Goal: Task Accomplishment & Management: Manage account settings

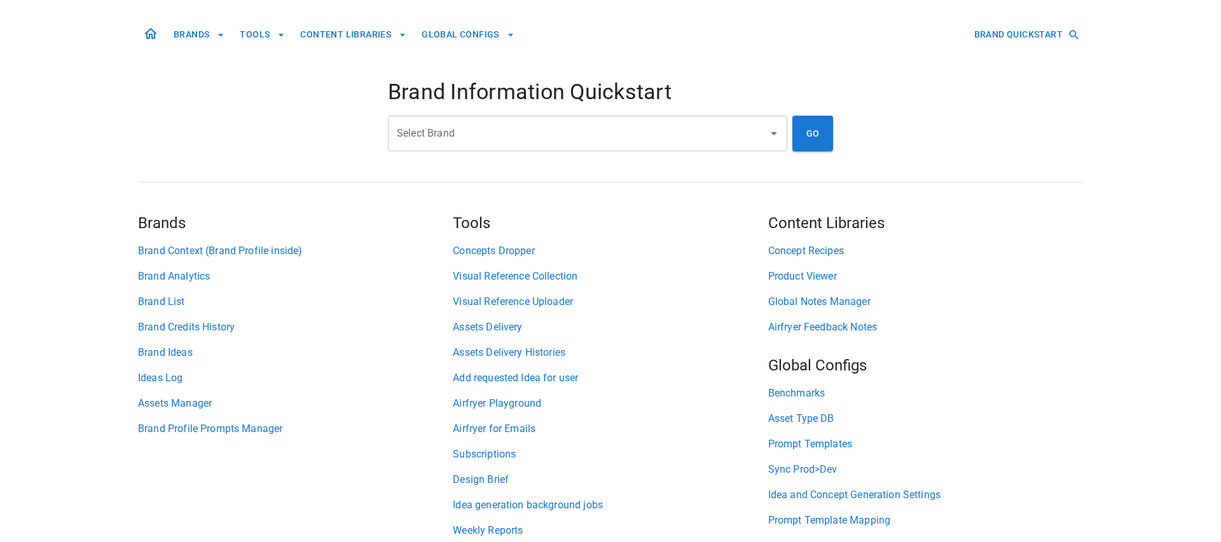
click at [528, 136] on input "Select Brand" at bounding box center [578, 133] width 369 height 24
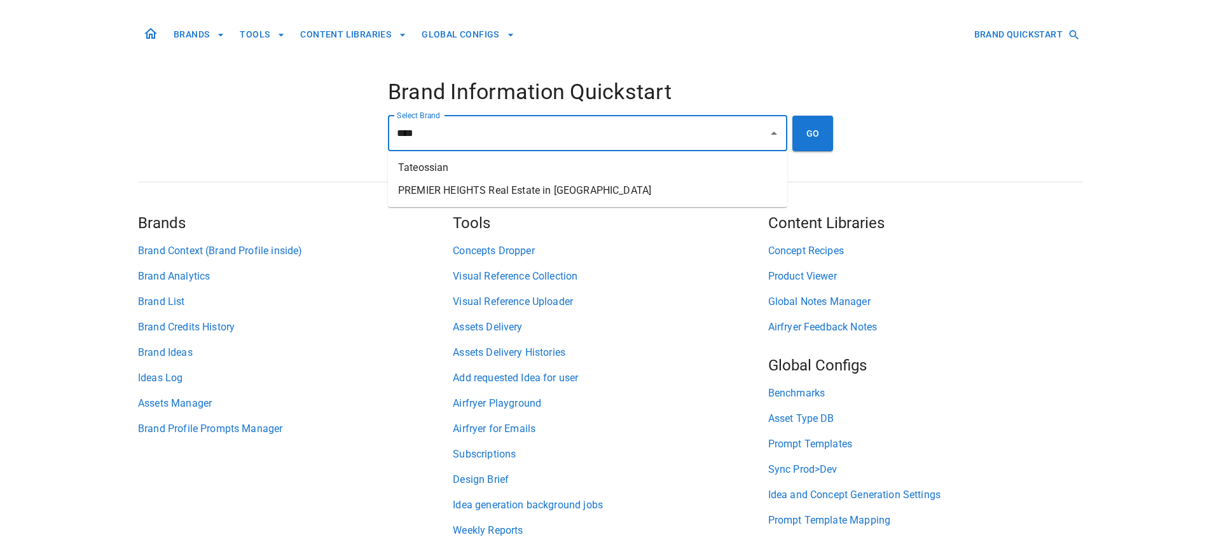
click at [602, 167] on li "Tateossian" at bounding box center [587, 167] width 399 height 23
type input "**********"
click at [802, 142] on button "GO" at bounding box center [812, 134] width 41 height 36
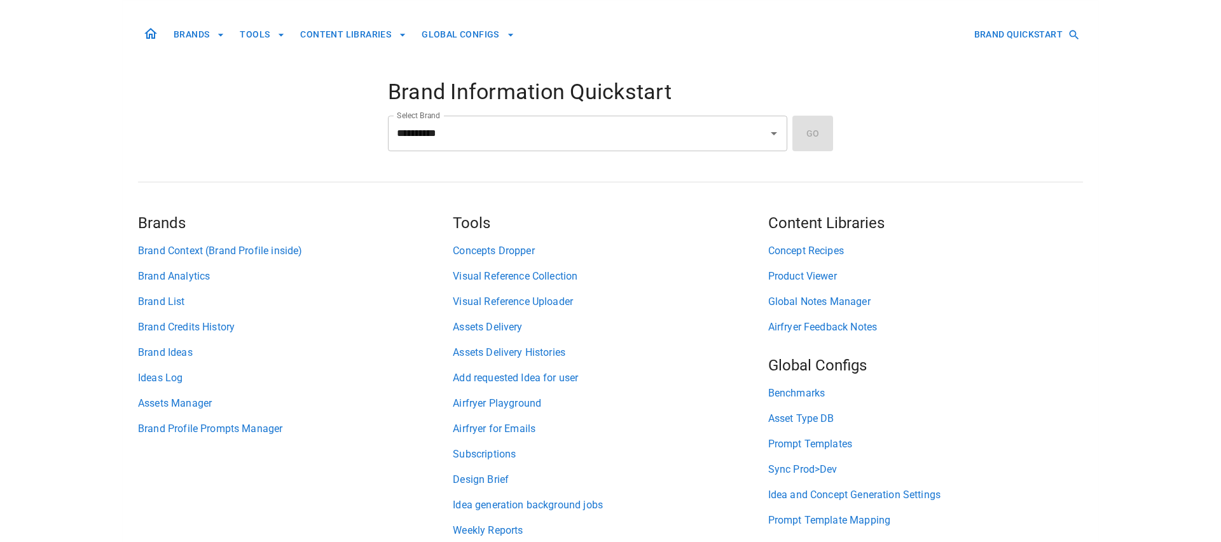
click at [806, 133] on div "**********" at bounding box center [610, 134] width 445 height 36
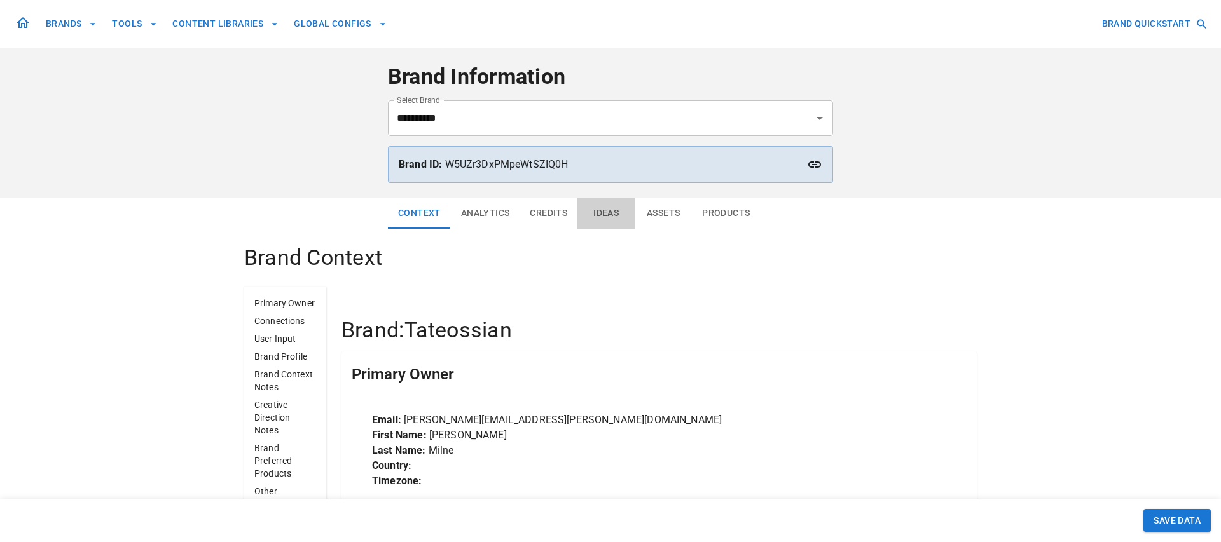
click at [606, 213] on button "Ideas" at bounding box center [605, 213] width 57 height 31
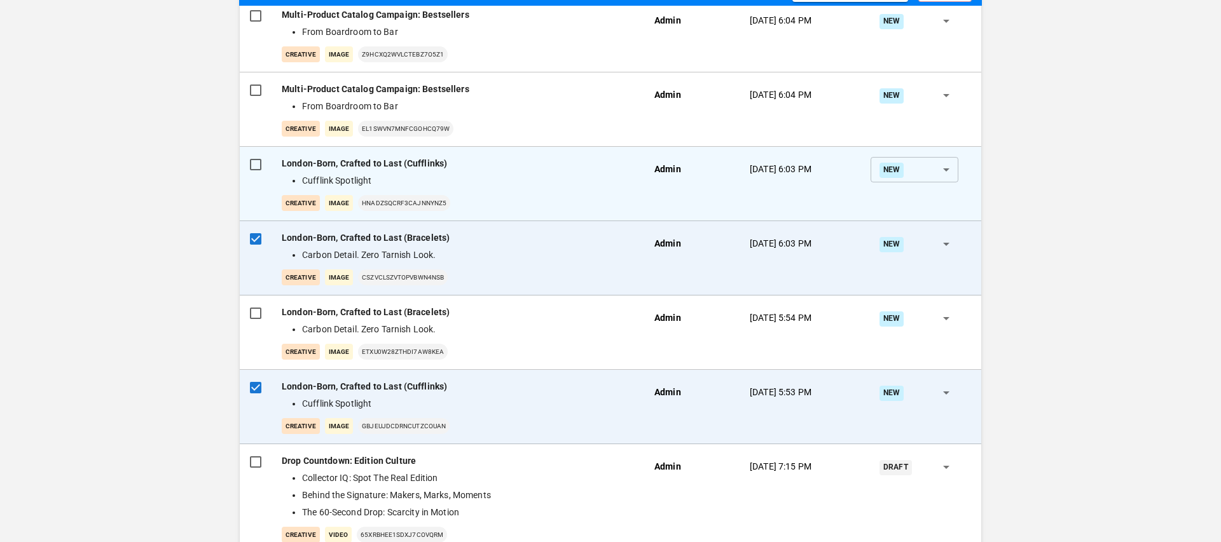
scroll to position [231, 0]
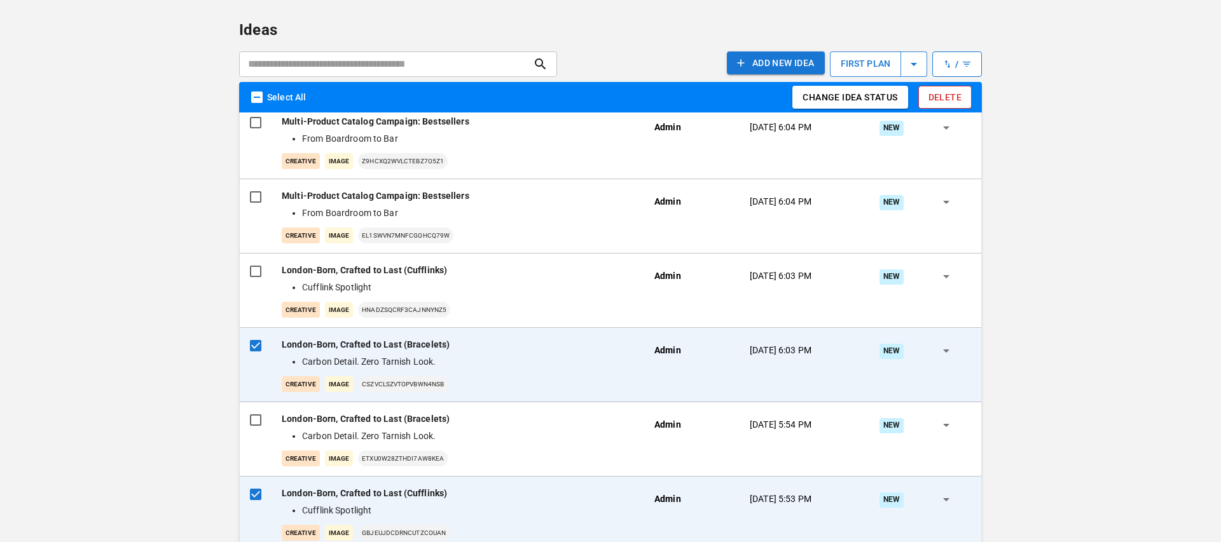
click at [943, 98] on button "Delete" at bounding box center [944, 98] width 53 height 24
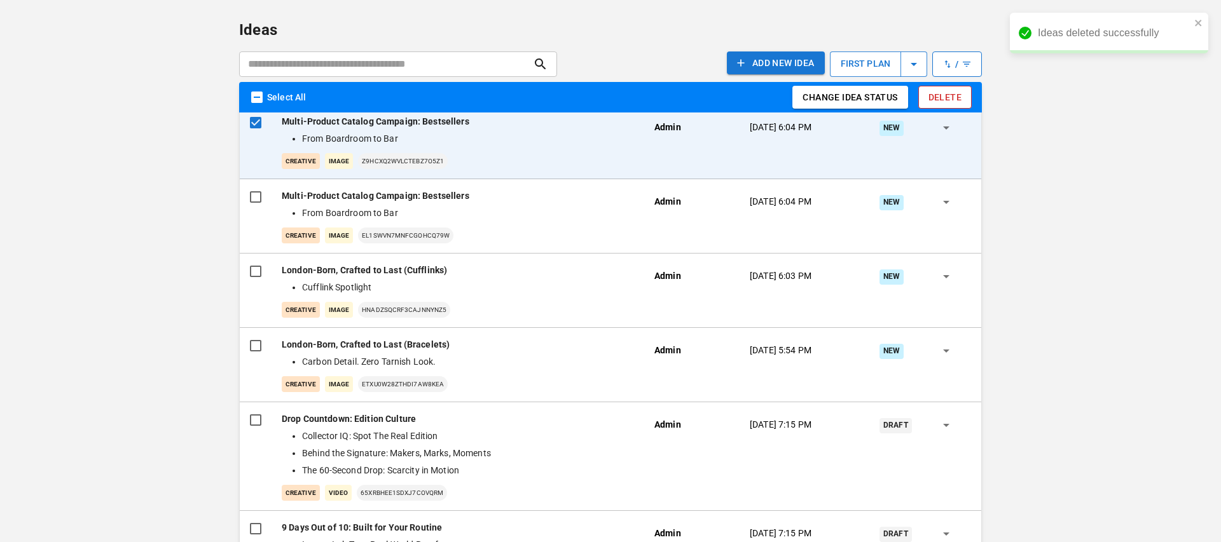
click at [952, 93] on button "Delete" at bounding box center [944, 98] width 53 height 24
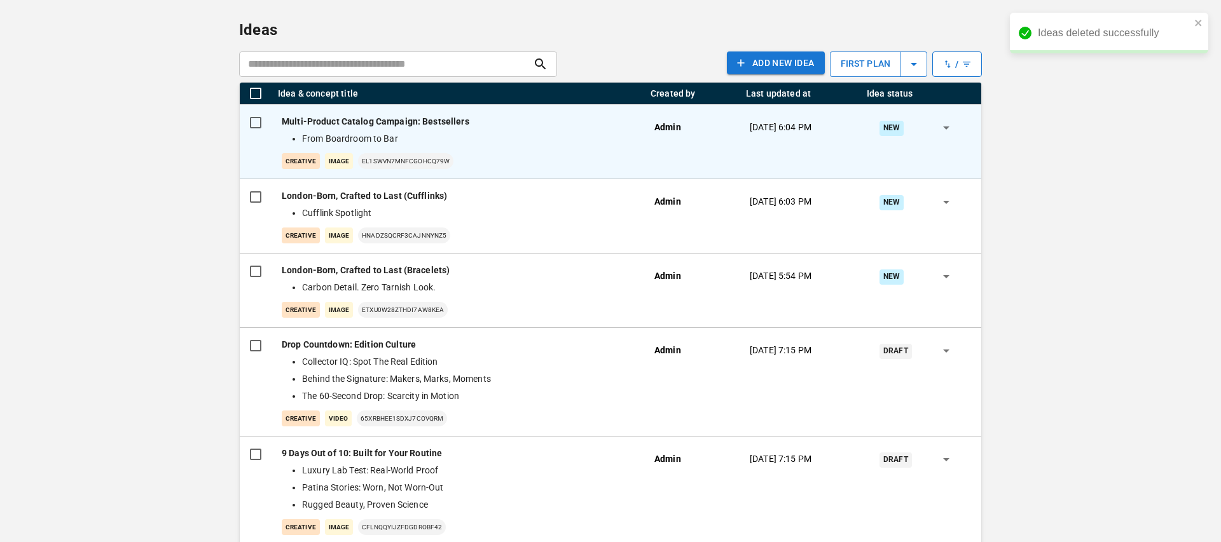
click at [582, 132] on li "From Boardroom to Bar" at bounding box center [465, 138] width 327 height 13
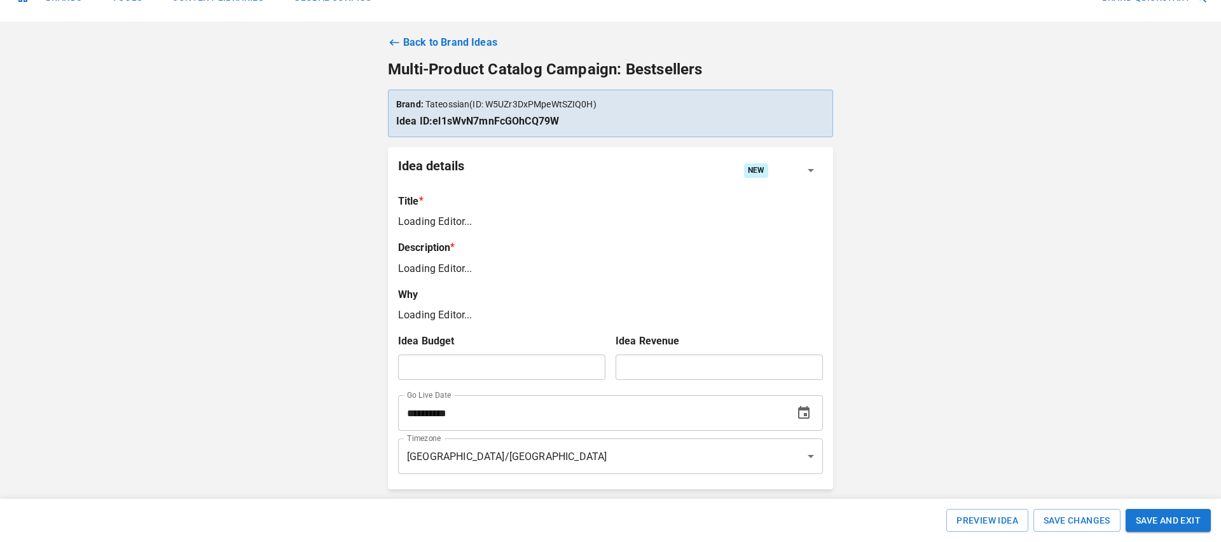
scroll to position [188, 0]
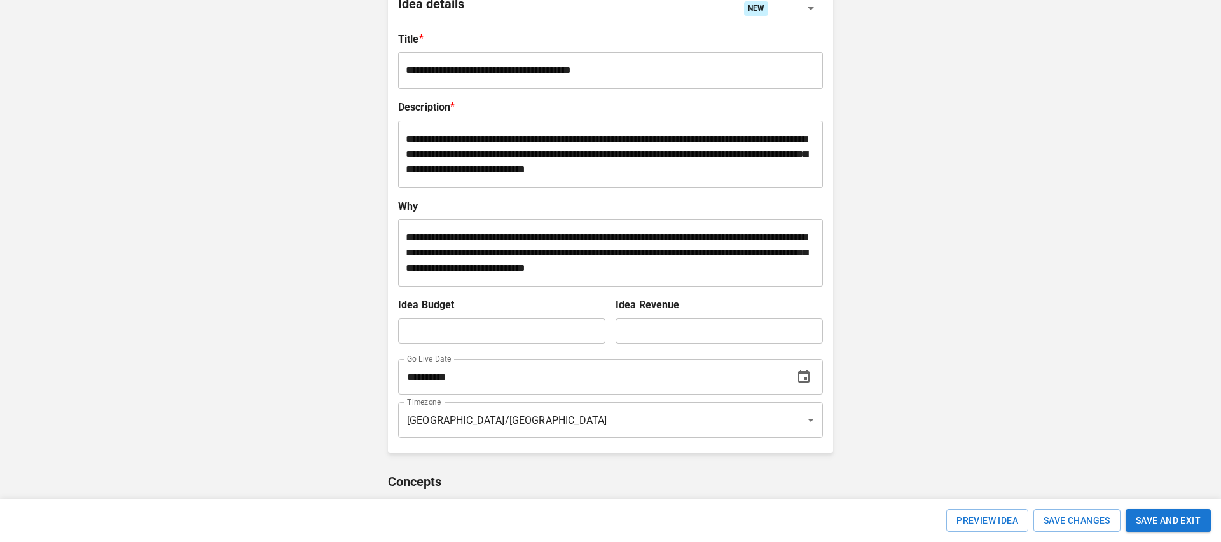
click at [806, 379] on icon "Choose date, selected date is Oct 30, 2025" at bounding box center [803, 376] width 11 height 13
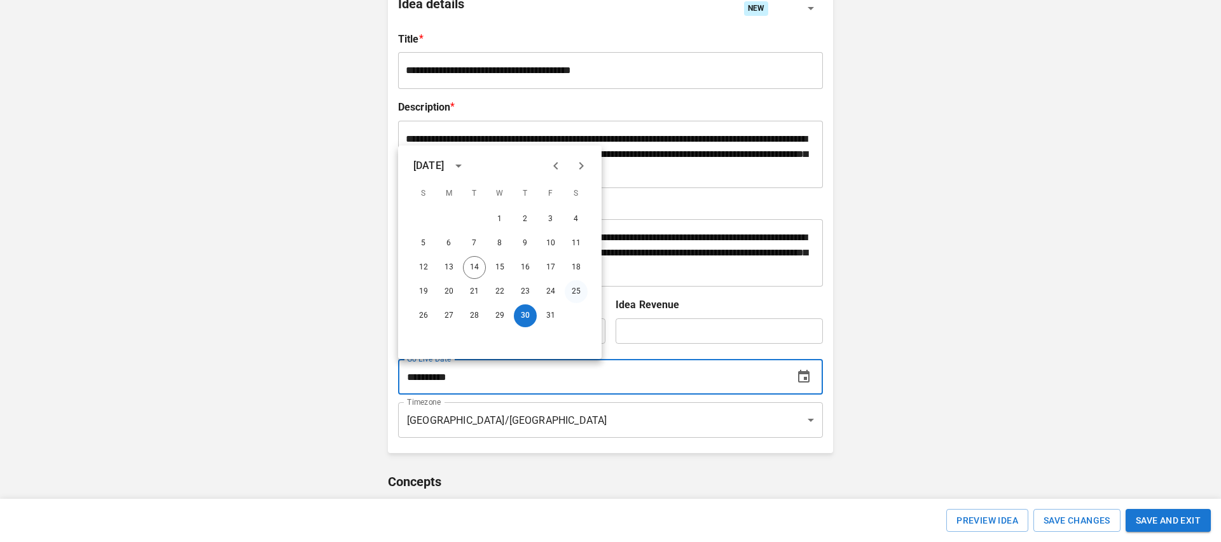
click at [580, 287] on button "25" at bounding box center [576, 291] width 23 height 23
type input "**********"
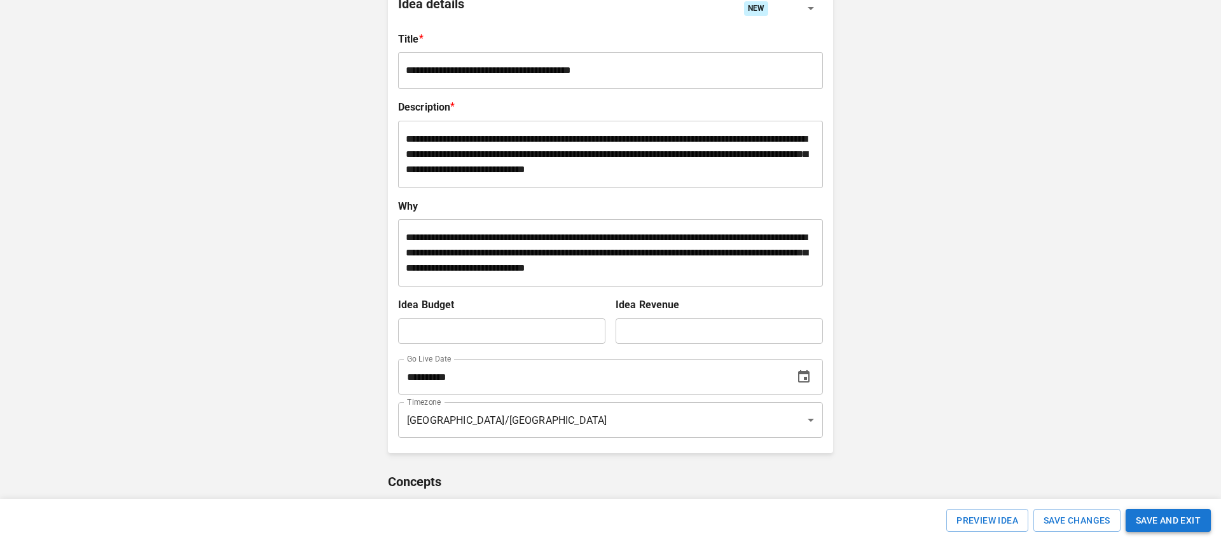
click at [1148, 525] on button "SAVE AND EXIT" at bounding box center [1167, 521] width 85 height 24
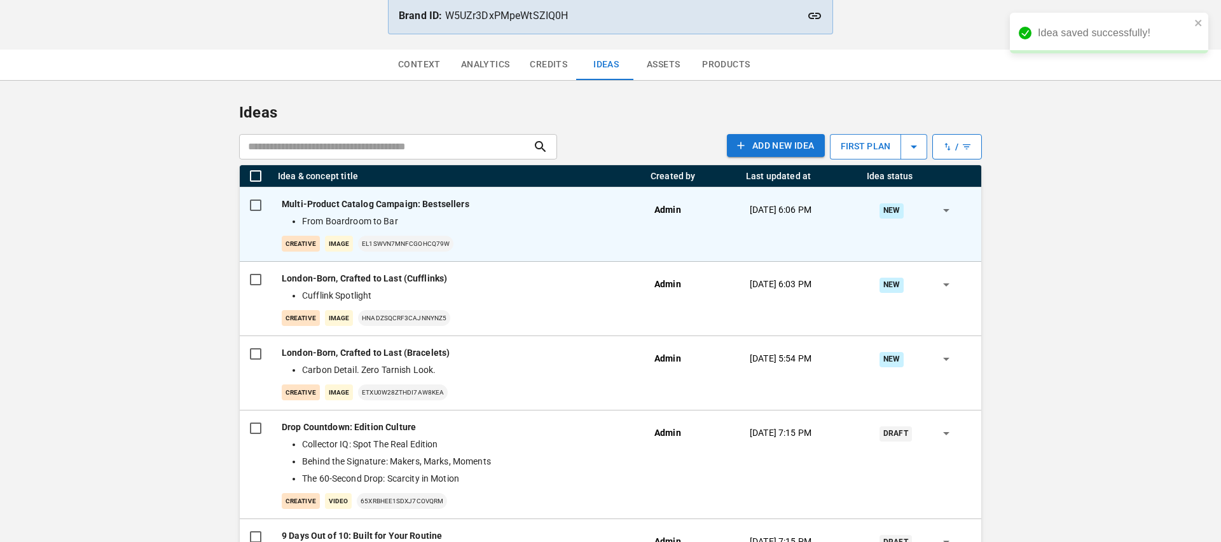
scroll to position [151, 0]
